Goal: Entertainment & Leisure: Browse casually

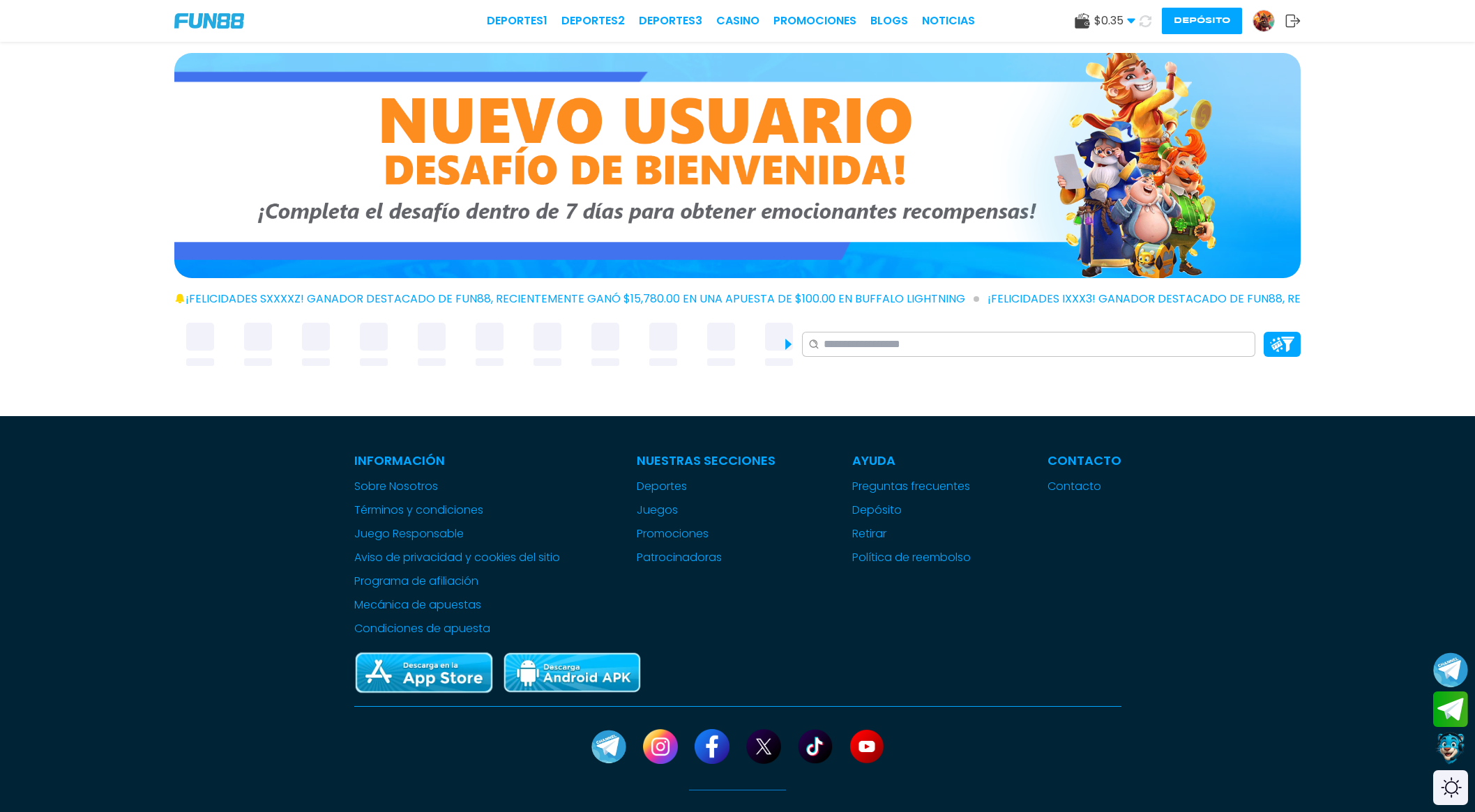
click at [1144, 21] on icon at bounding box center [1145, 20] width 13 height 13
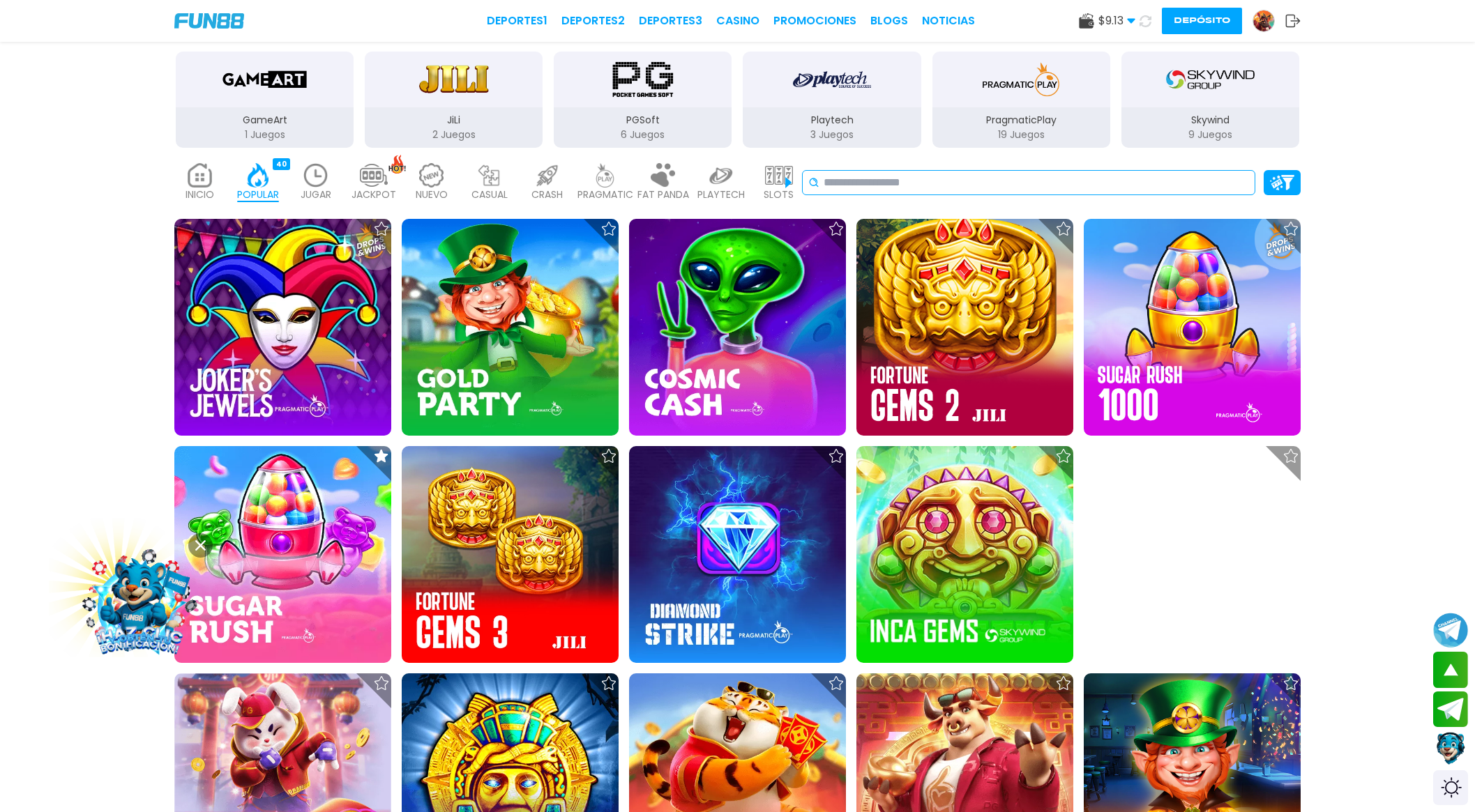
scroll to position [295, 0]
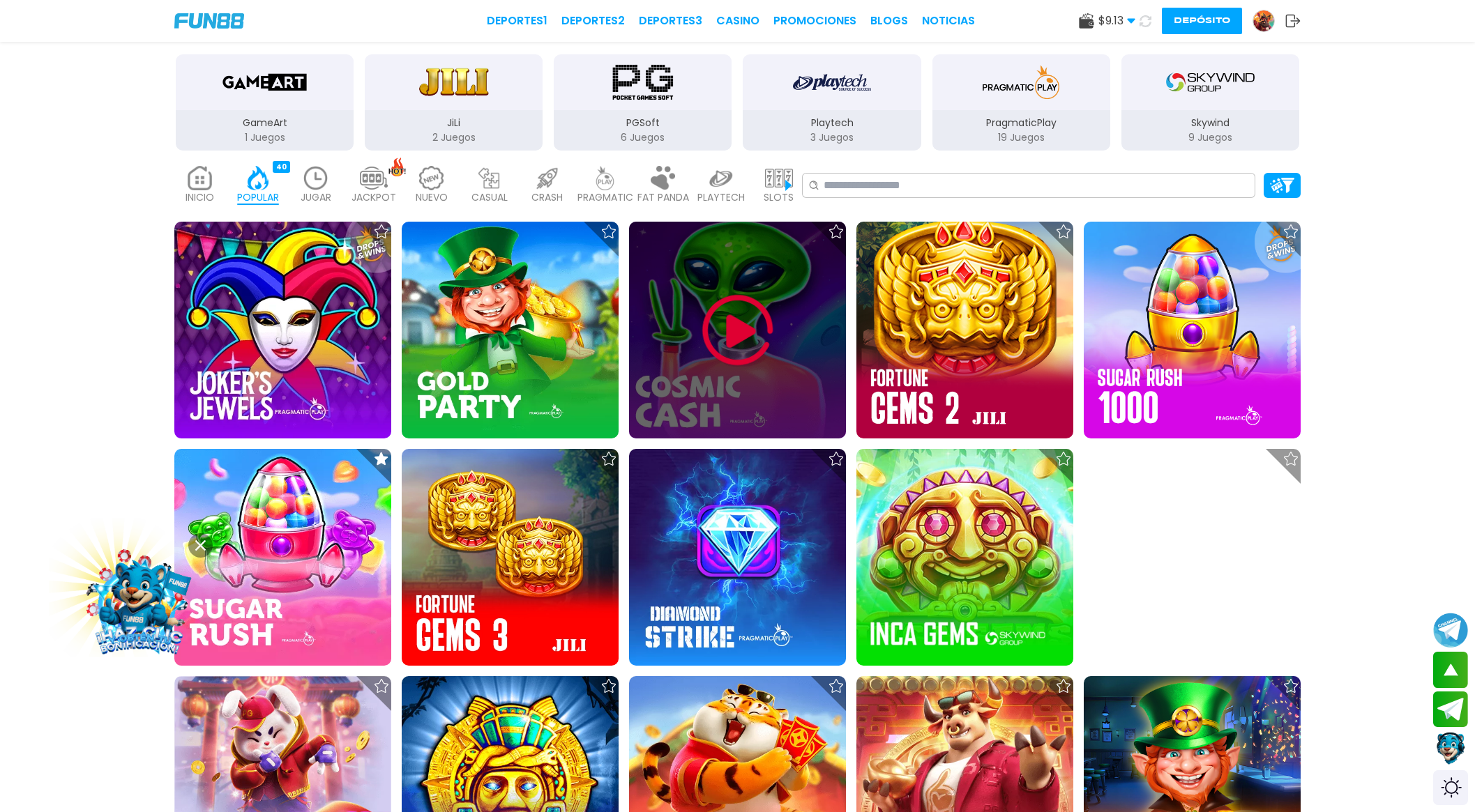
click at [741, 330] on img at bounding box center [738, 330] width 83 height 83
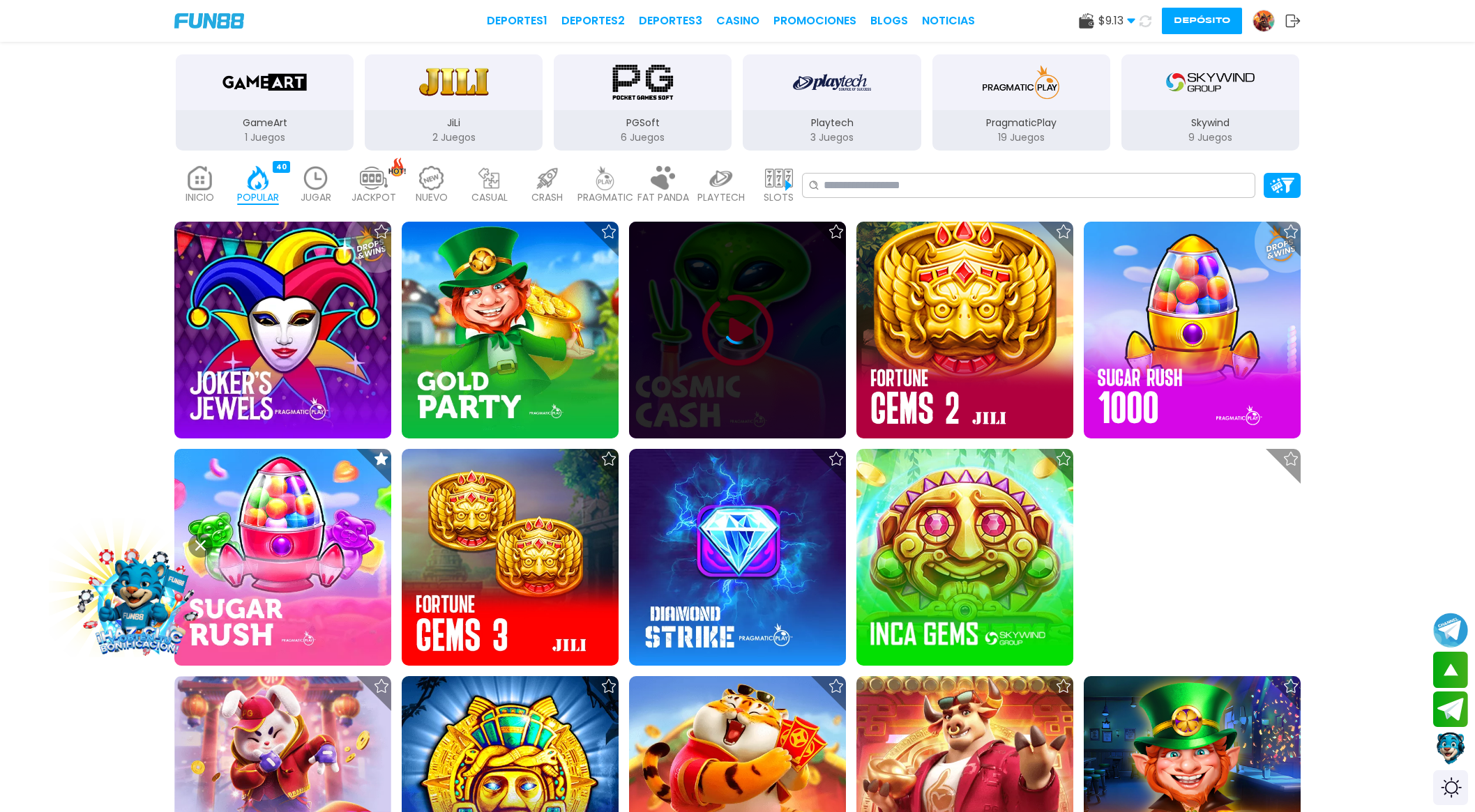
click at [741, 330] on icon at bounding box center [738, 330] width 28 height 28
click at [739, 326] on icon at bounding box center [738, 330] width 28 height 28
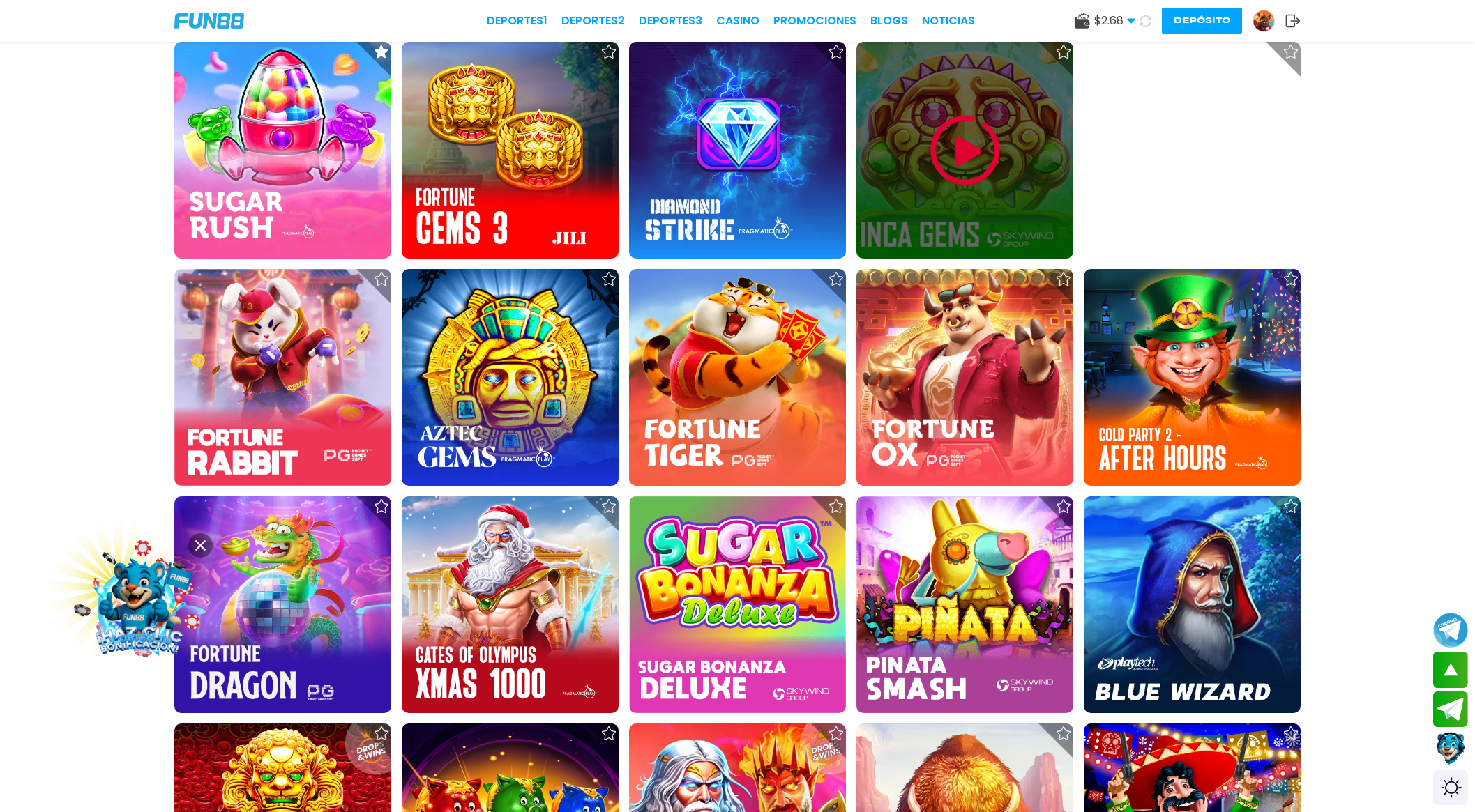
scroll to position [718, 0]
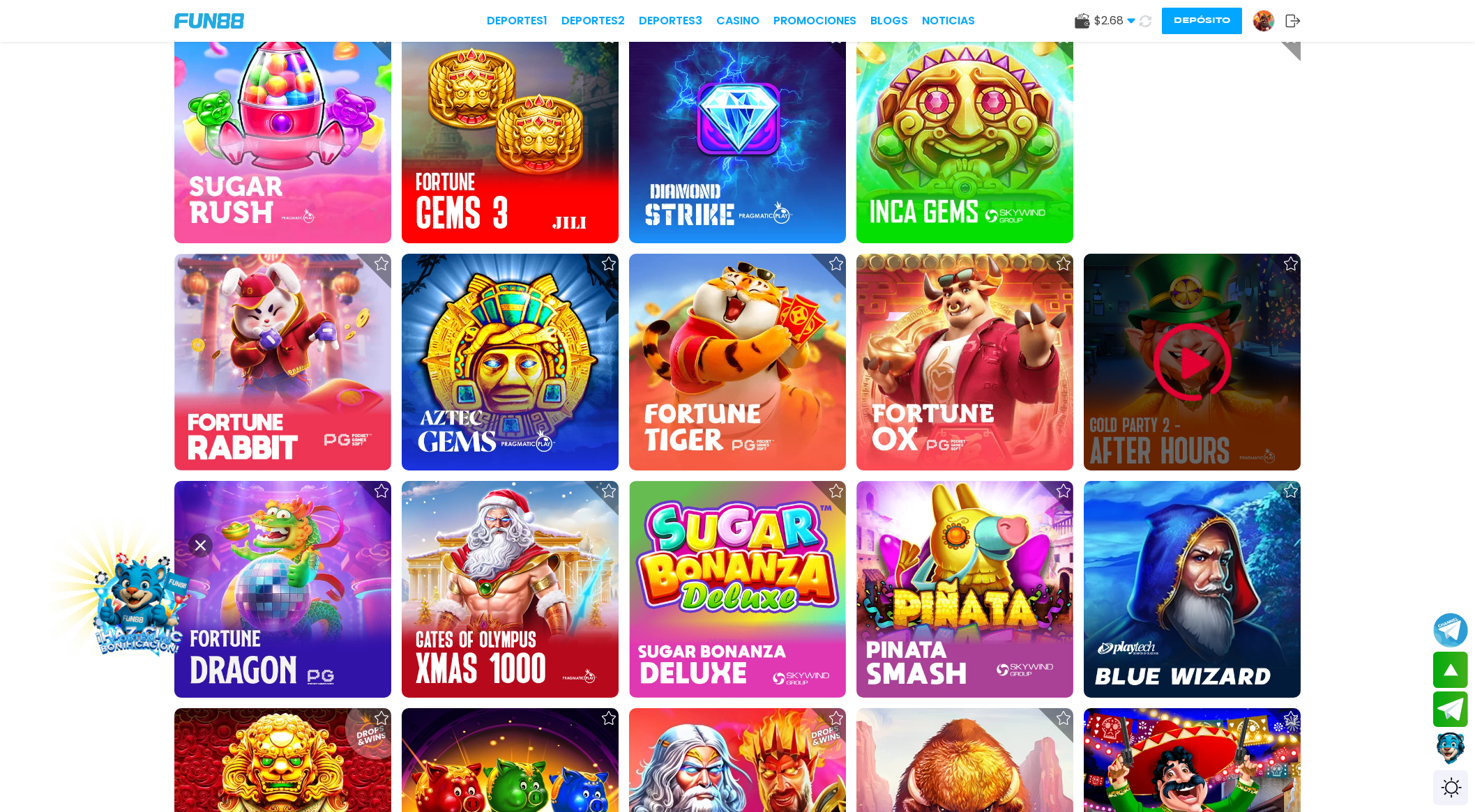
click at [1219, 329] on img at bounding box center [1192, 362] width 83 height 83
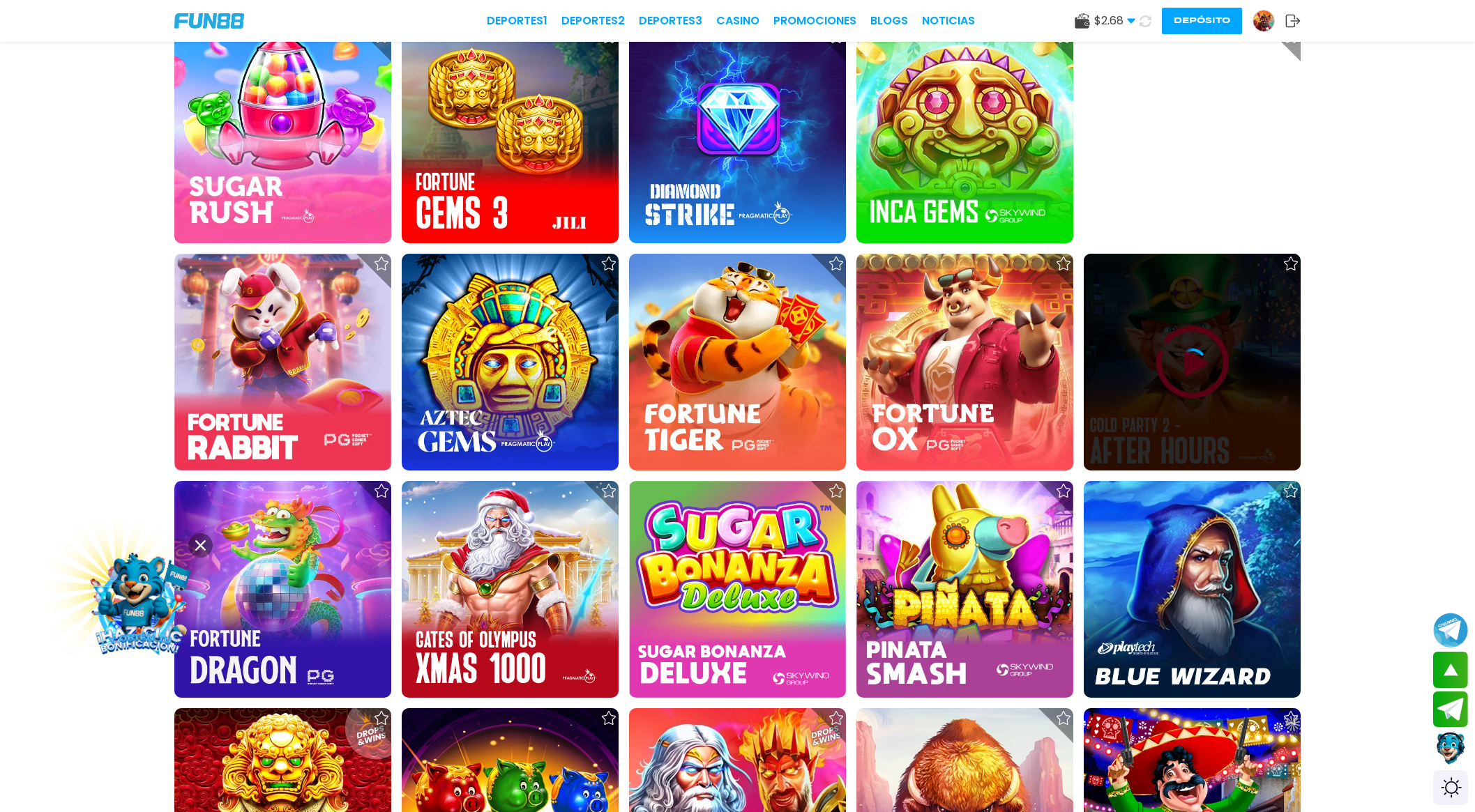
click at [1219, 329] on div at bounding box center [1191, 362] width 217 height 216
click at [1213, 349] on div at bounding box center [1191, 362] width 217 height 28
